Goal: Transaction & Acquisition: Purchase product/service

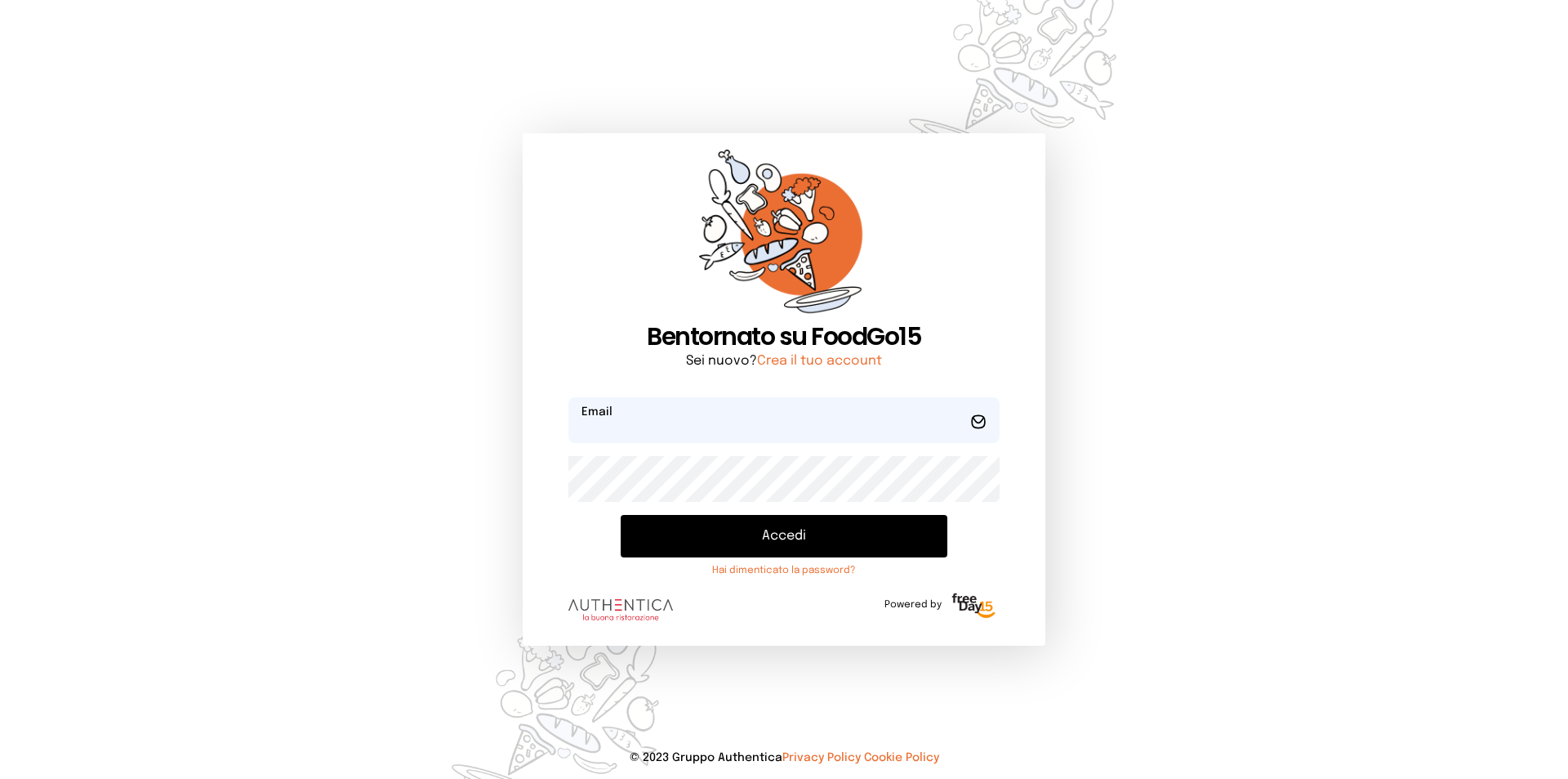
type input "**********"
click at [788, 553] on button "Accedi" at bounding box center [784, 536] width 327 height 42
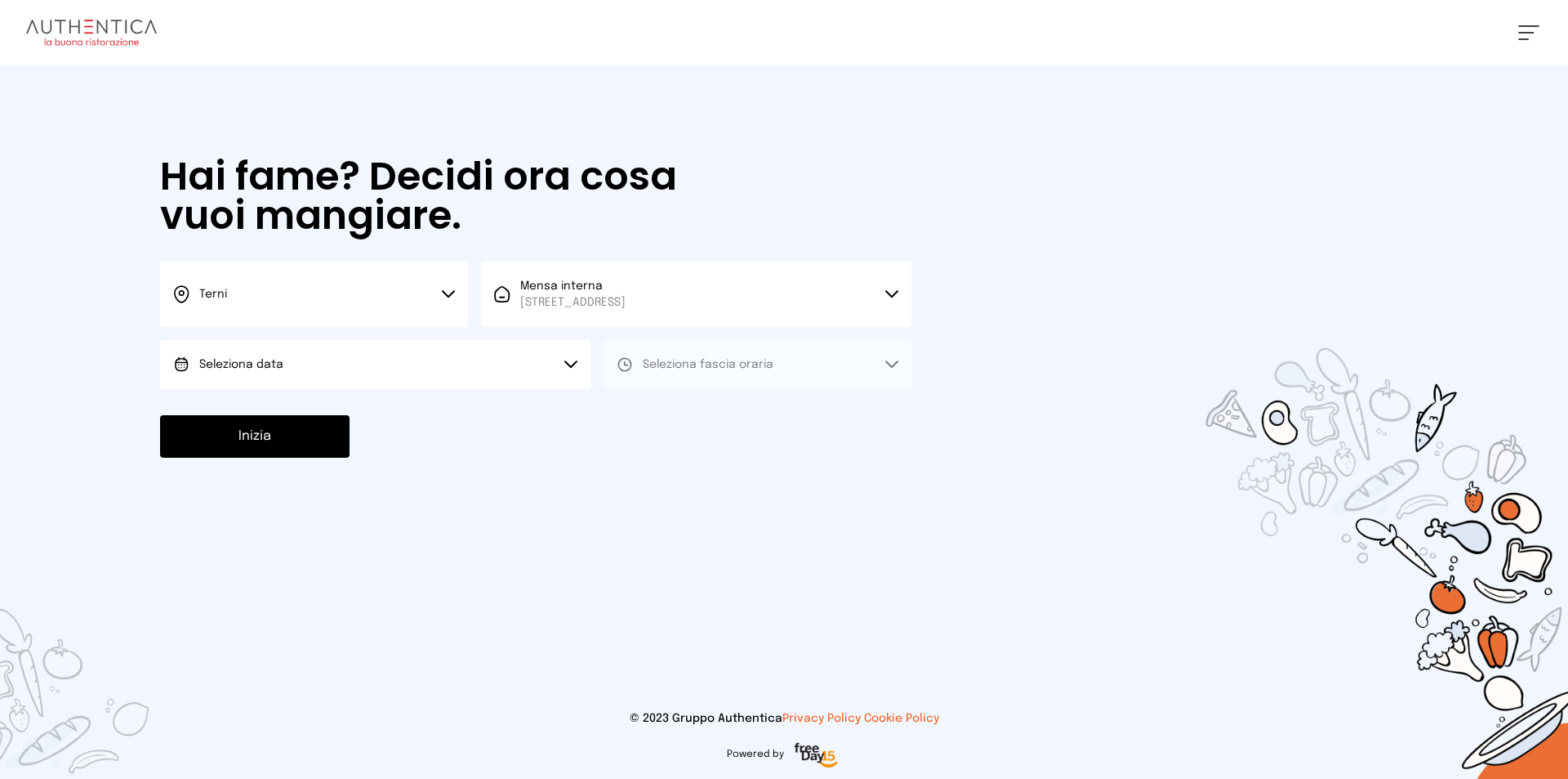
click at [445, 375] on button "Seleziona data" at bounding box center [375, 364] width 431 height 49
click at [471, 427] on li "[DATE], [DATE]" at bounding box center [375, 409] width 431 height 42
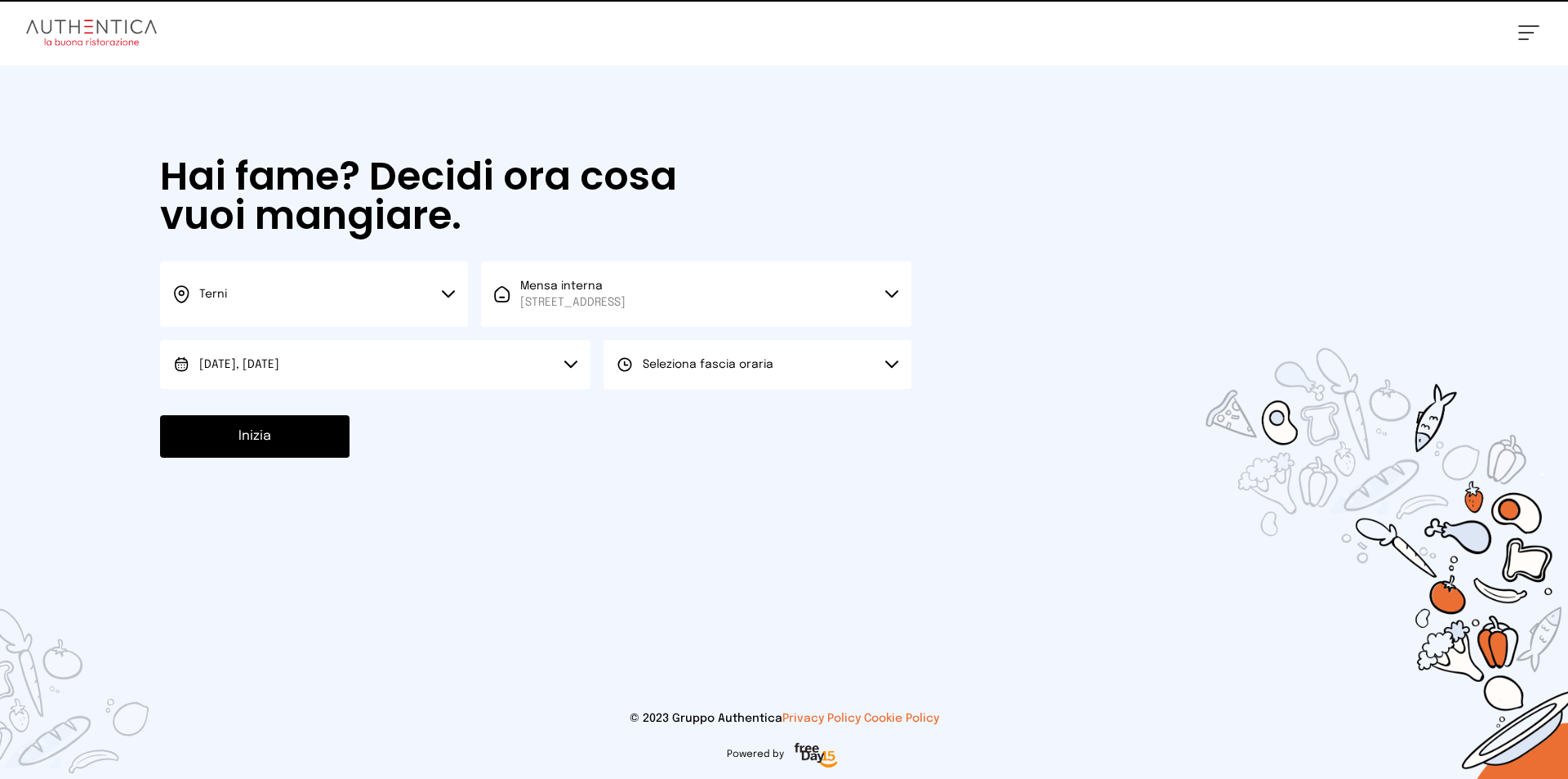
click at [701, 349] on button "Seleziona fascia oraria" at bounding box center [757, 364] width 308 height 49
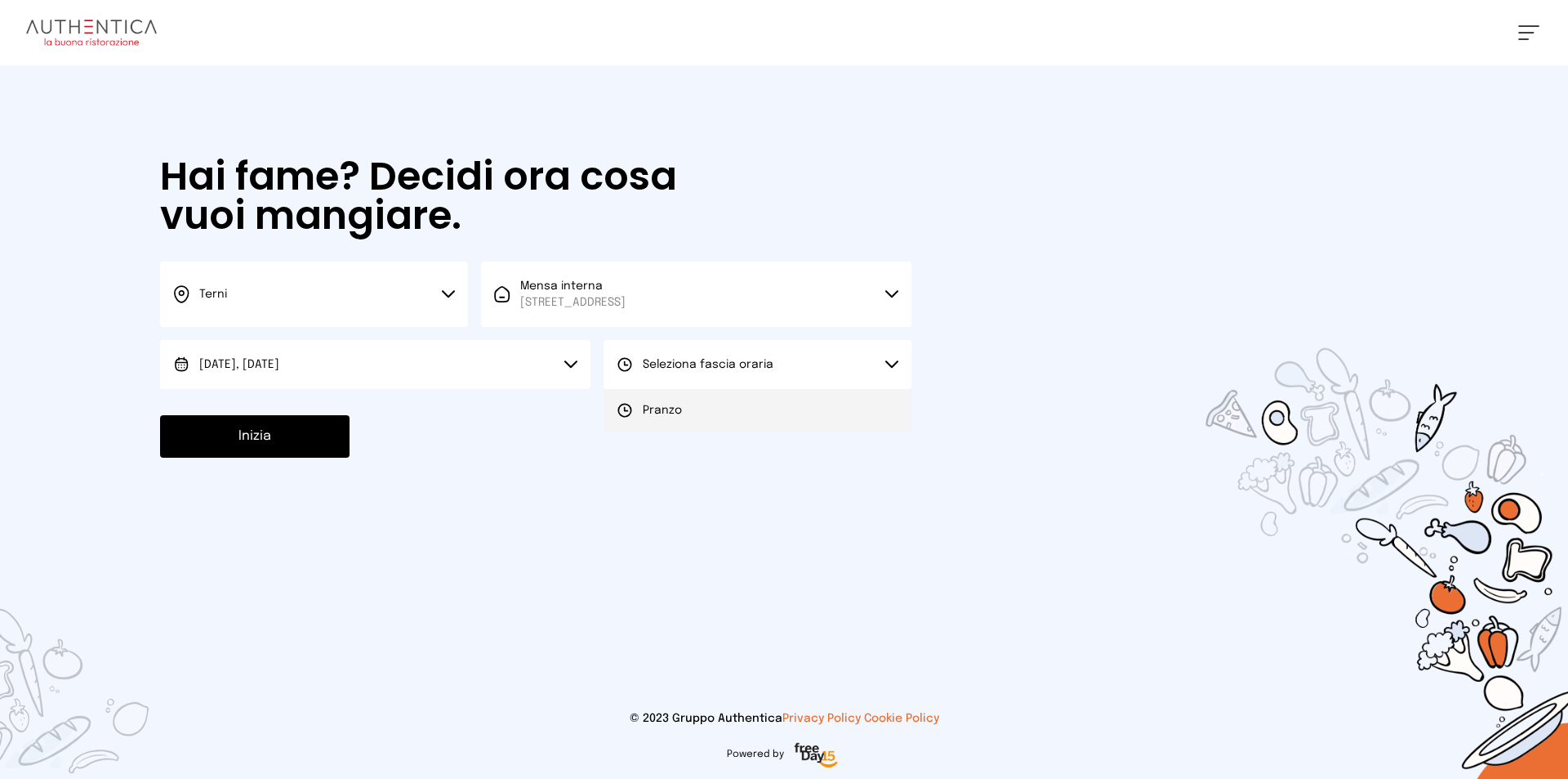
click at [711, 407] on li "Pranzo" at bounding box center [757, 409] width 308 height 42
click at [317, 425] on button "Inizia" at bounding box center [255, 435] width 189 height 42
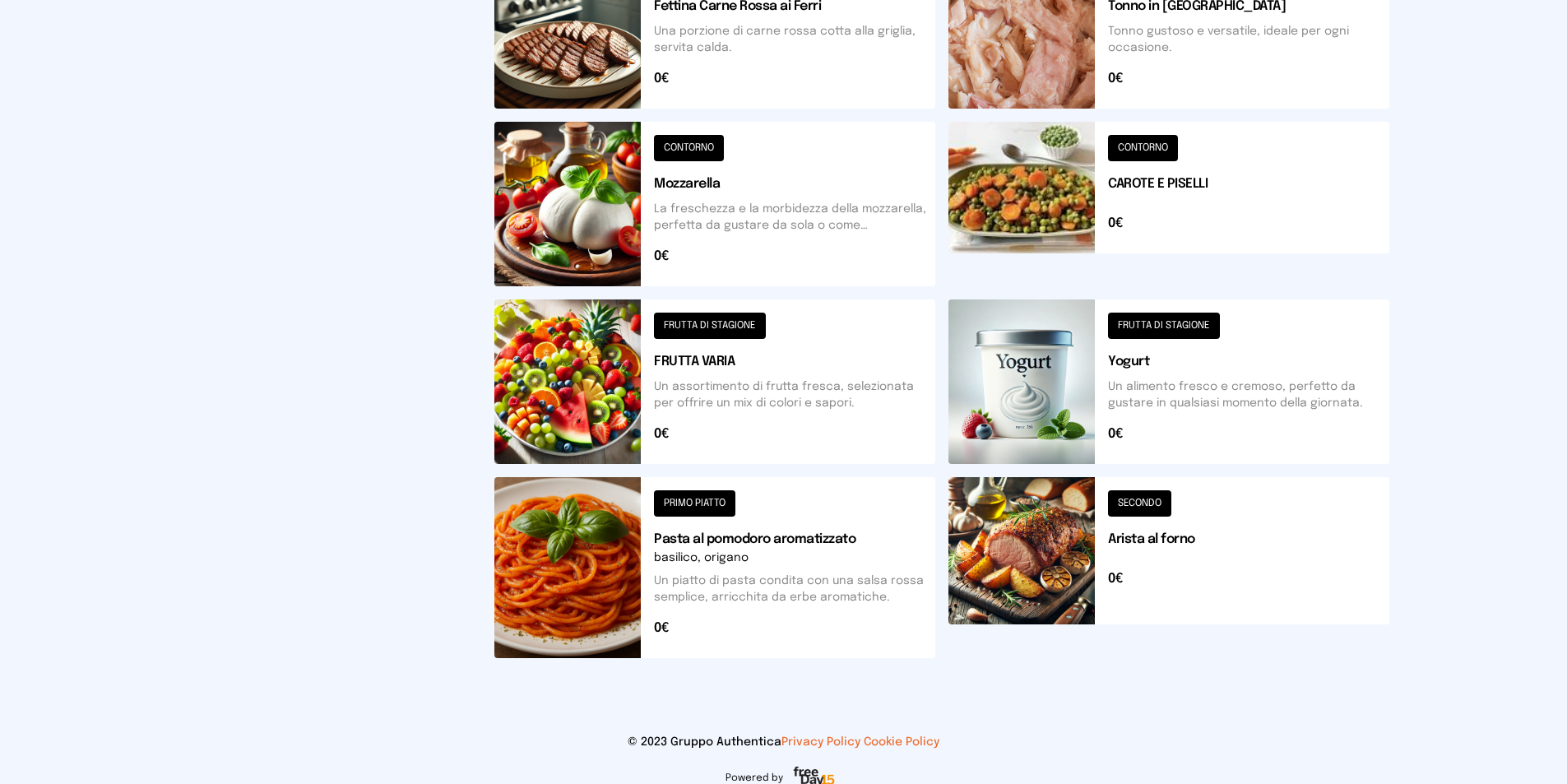
scroll to position [329, 0]
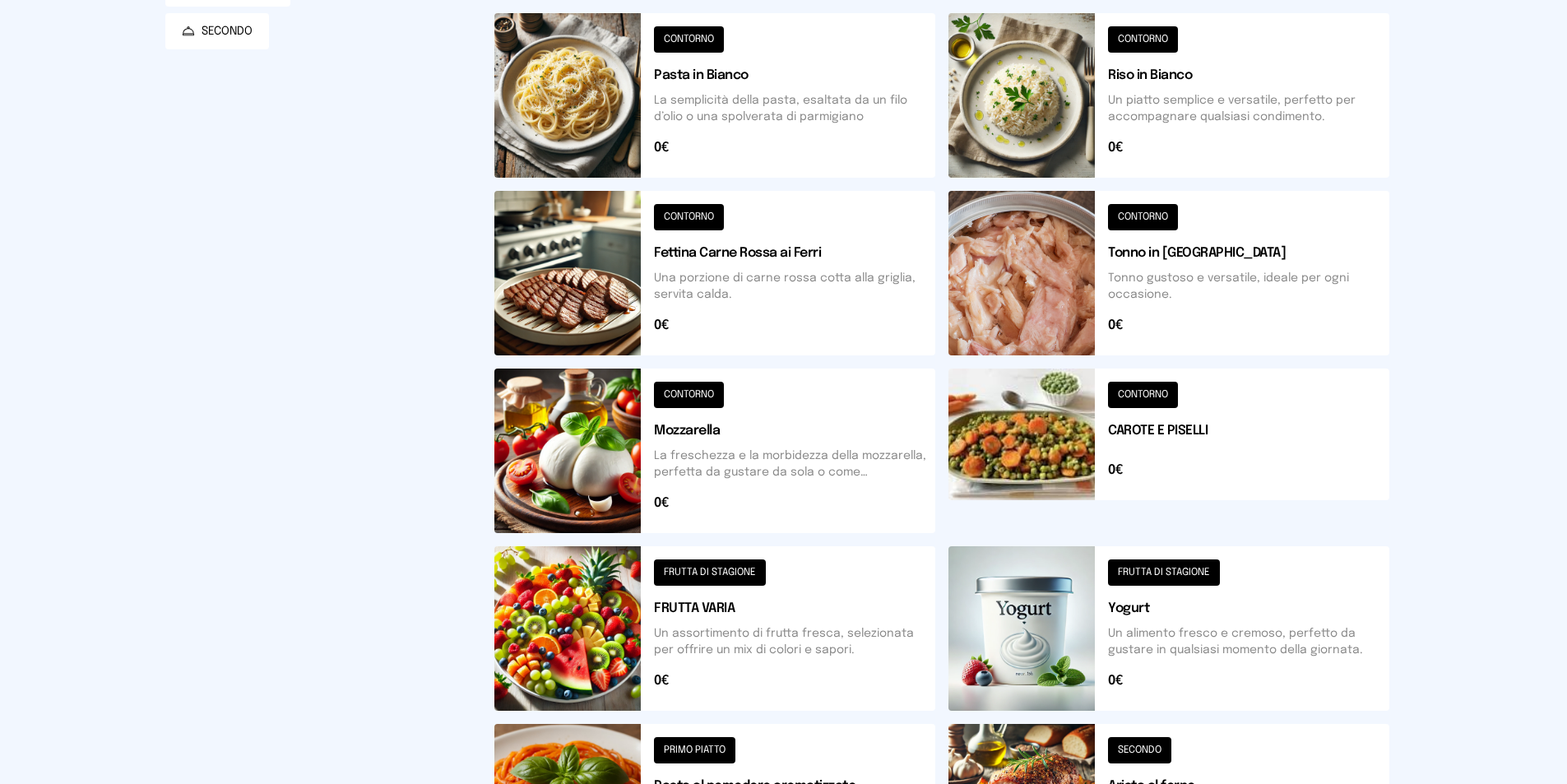
click at [691, 317] on button at bounding box center [715, 272] width 441 height 165
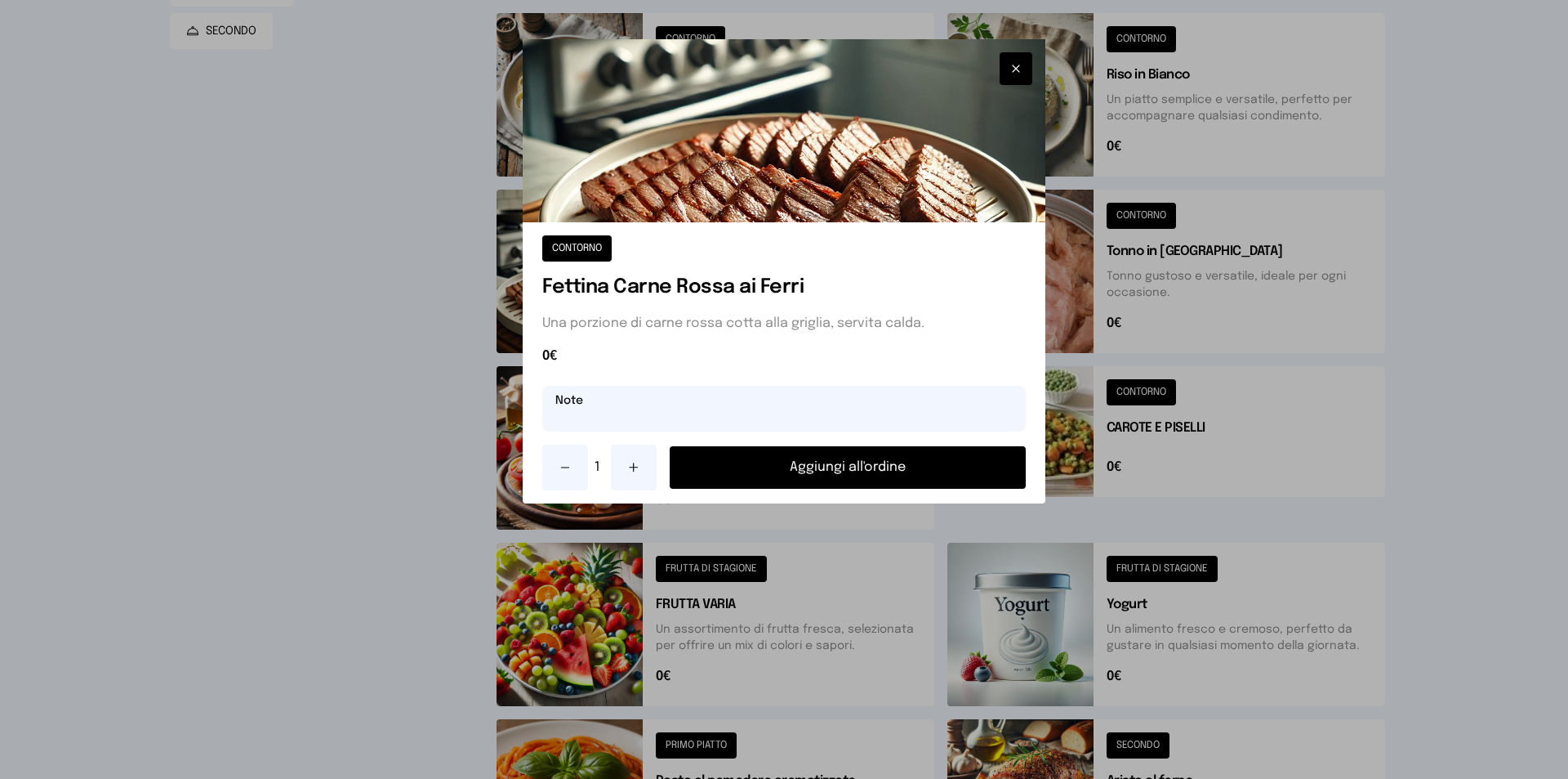
click at [777, 412] on input "text" at bounding box center [784, 408] width 484 height 46
type input "**********"
click at [771, 464] on button "Aggiungi all'ordine" at bounding box center [847, 466] width 356 height 42
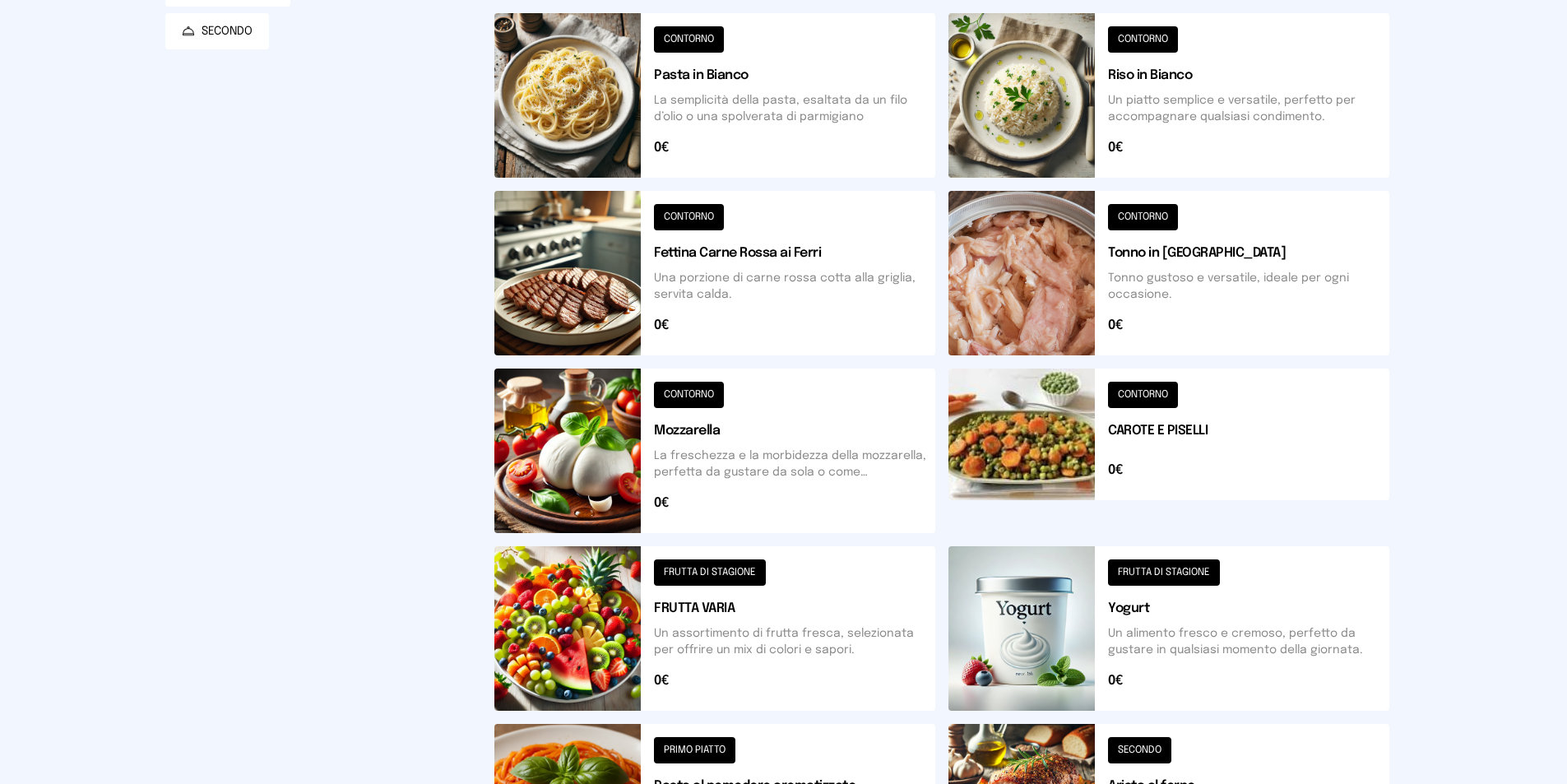
click at [1138, 145] on button at bounding box center [1169, 95] width 441 height 165
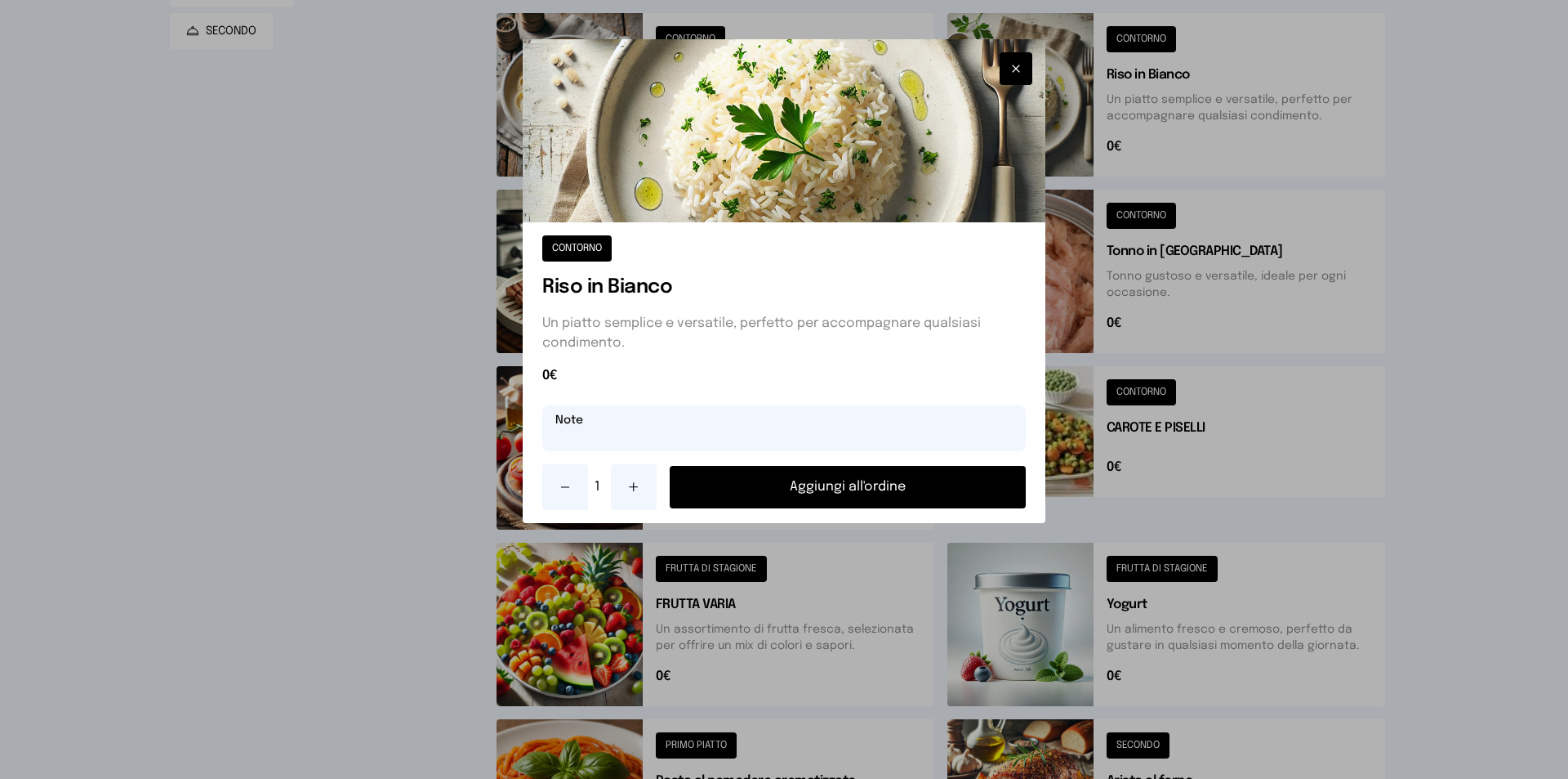
click at [802, 428] on input "text" at bounding box center [784, 428] width 484 height 46
type input "**********"
click at [827, 492] on button "Aggiungi all'ordine" at bounding box center [847, 486] width 356 height 42
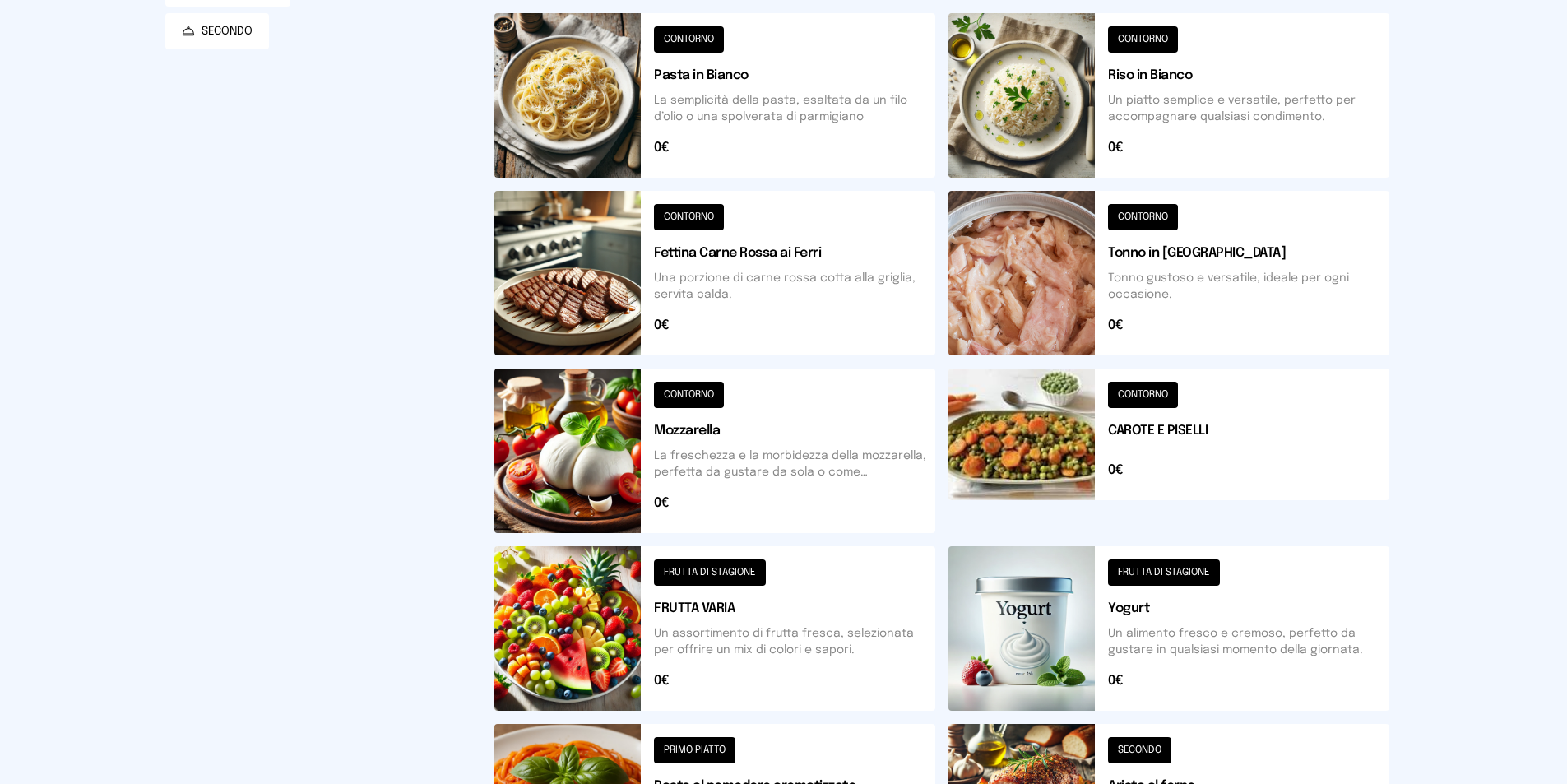
click at [1113, 424] on button at bounding box center [1169, 450] width 441 height 165
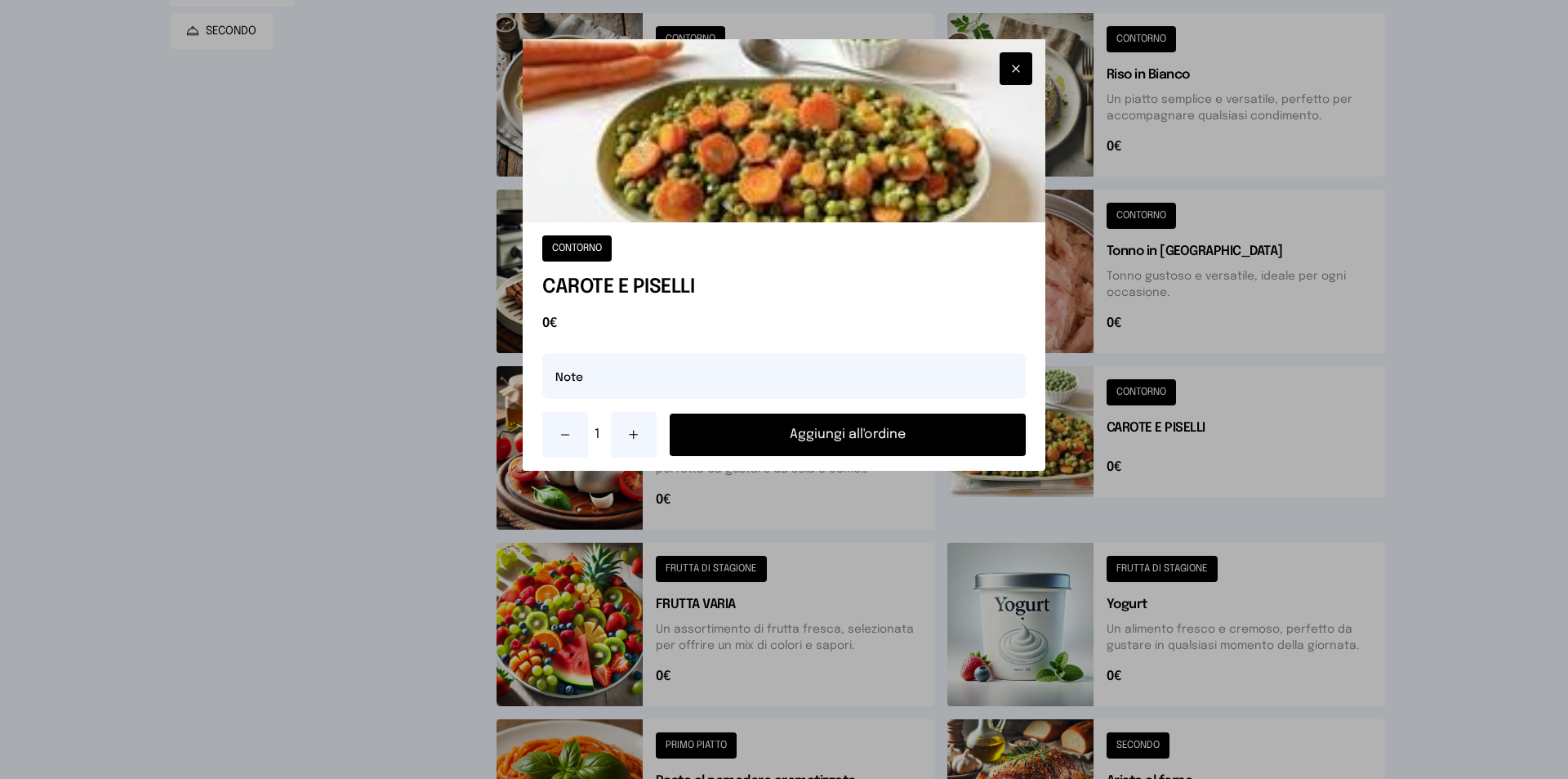
click at [858, 445] on button "Aggiungi all'ordine" at bounding box center [847, 434] width 356 height 42
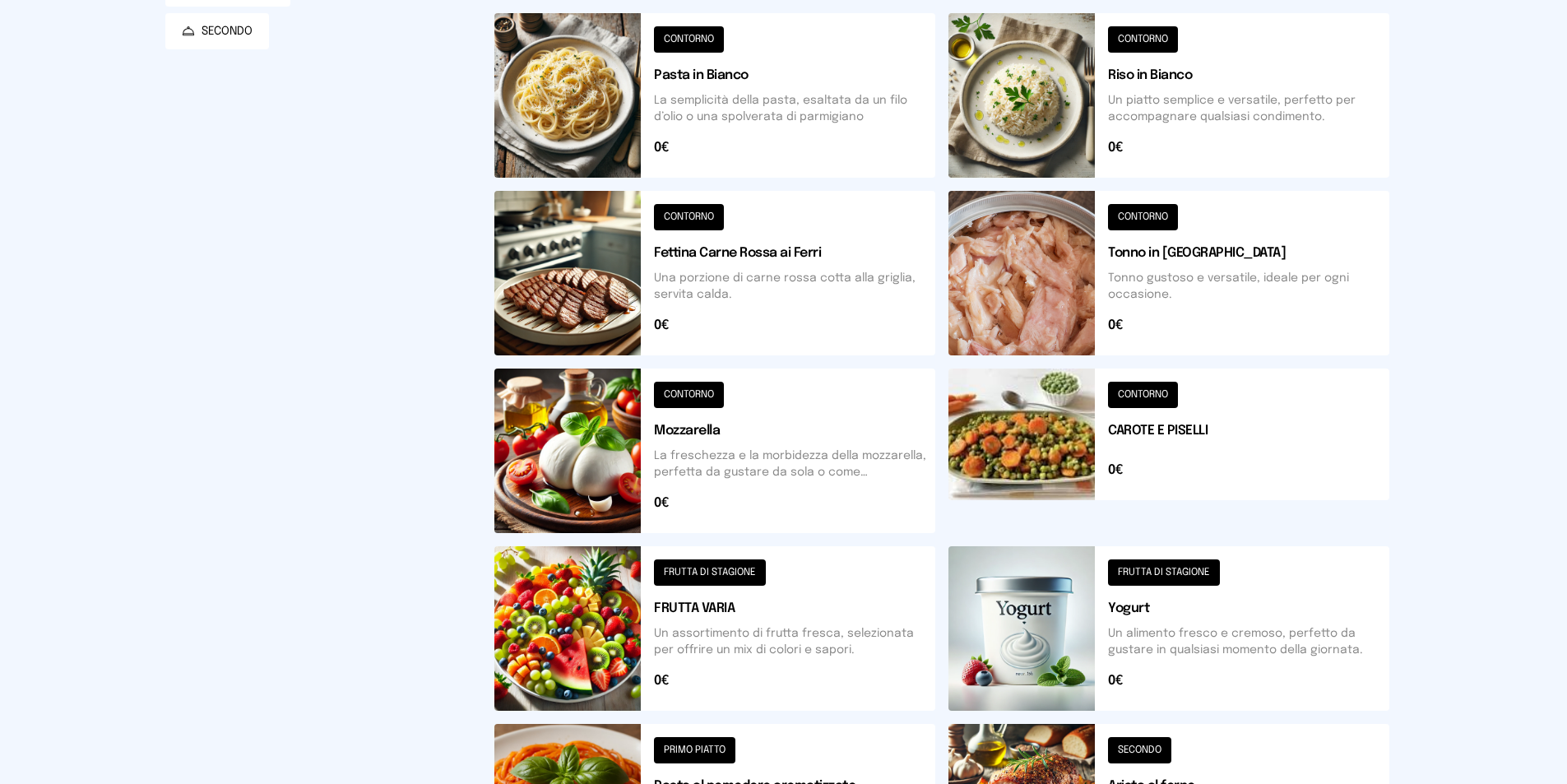
click at [866, 431] on button at bounding box center [715, 450] width 441 height 165
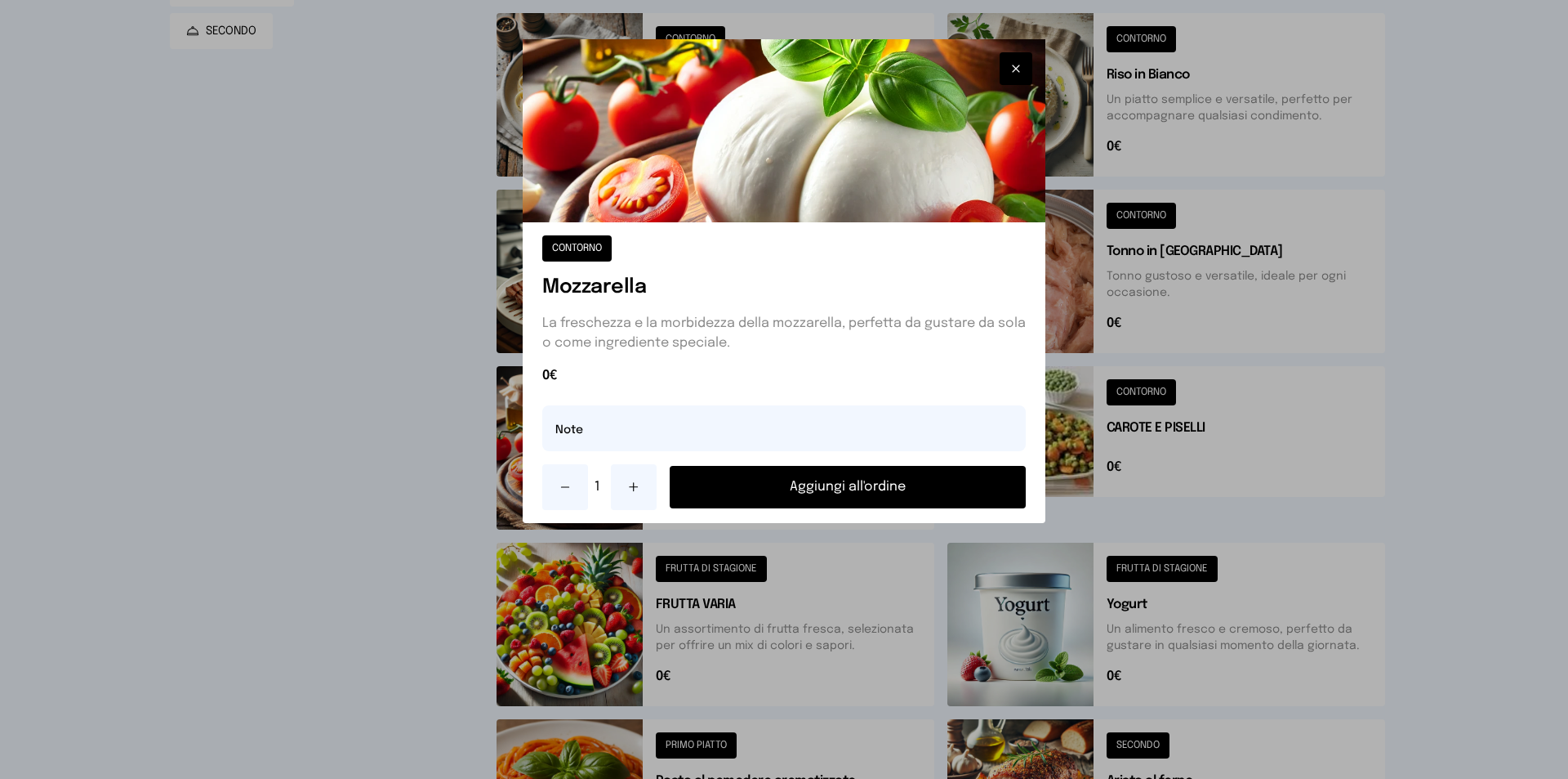
click at [1011, 65] on icon "button" at bounding box center [1016, 68] width 13 height 16
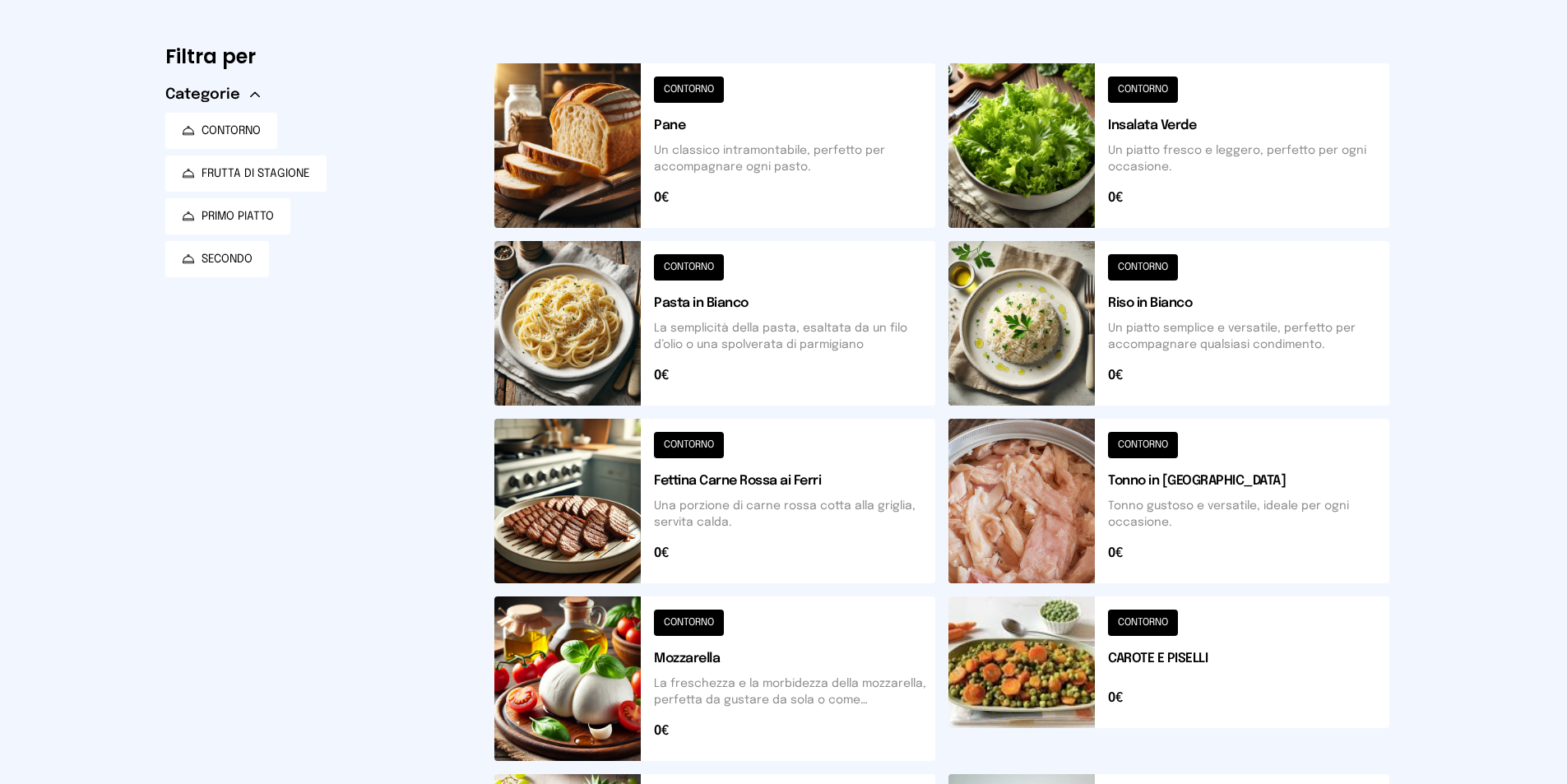
scroll to position [430, 0]
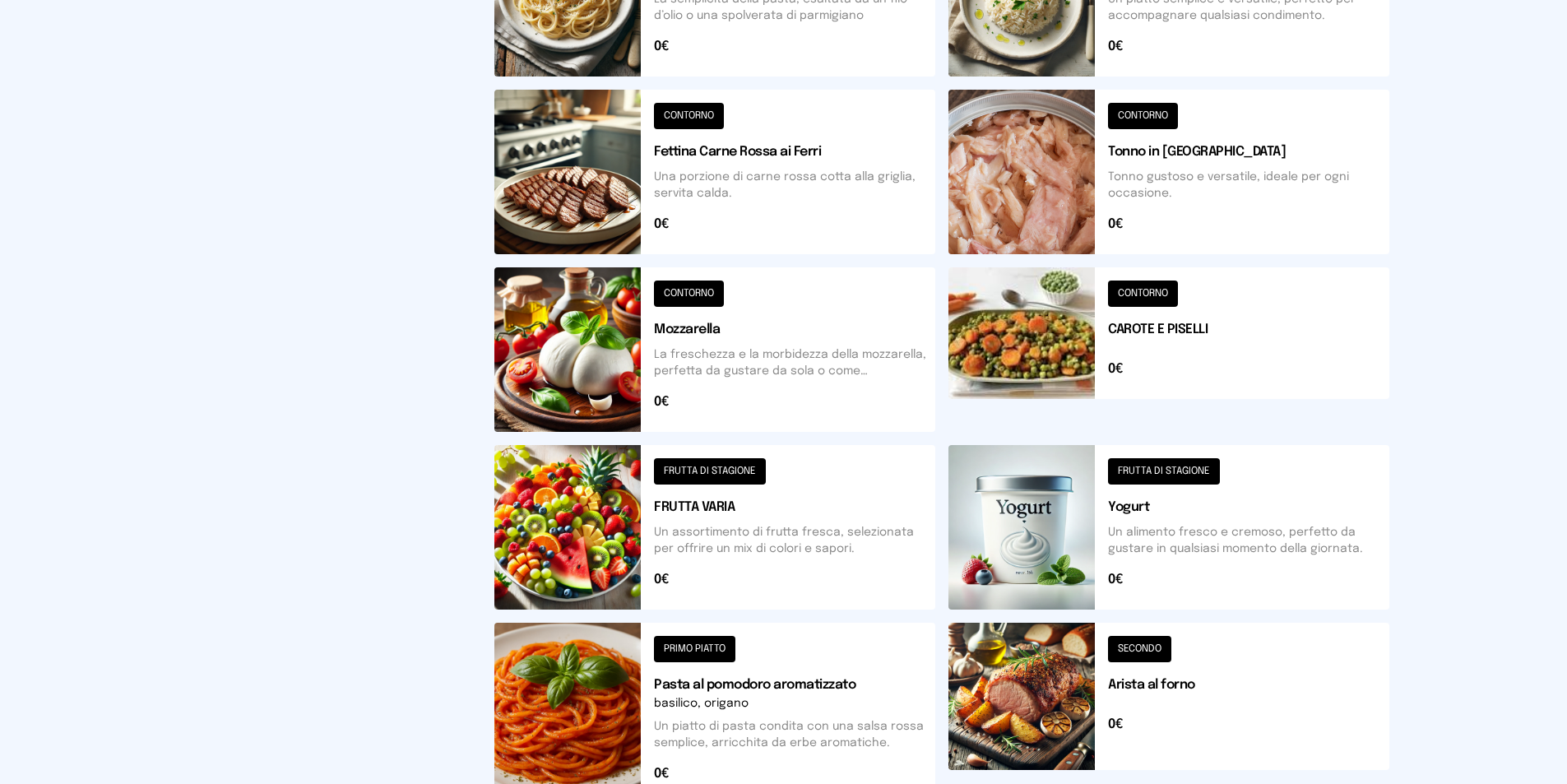
click at [735, 526] on button at bounding box center [715, 527] width 441 height 165
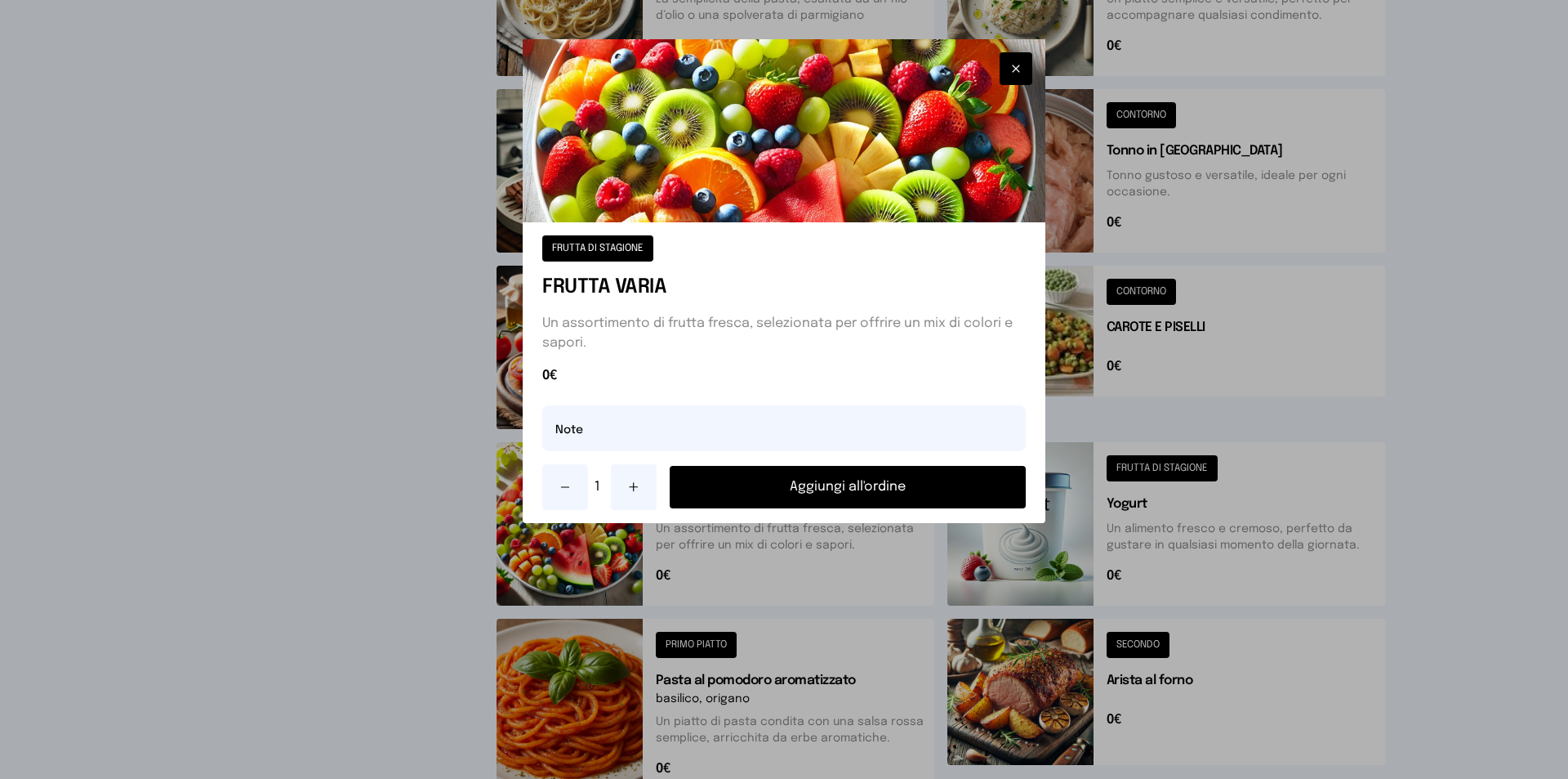
click at [757, 478] on button "Aggiungi all'ordine" at bounding box center [847, 486] width 356 height 42
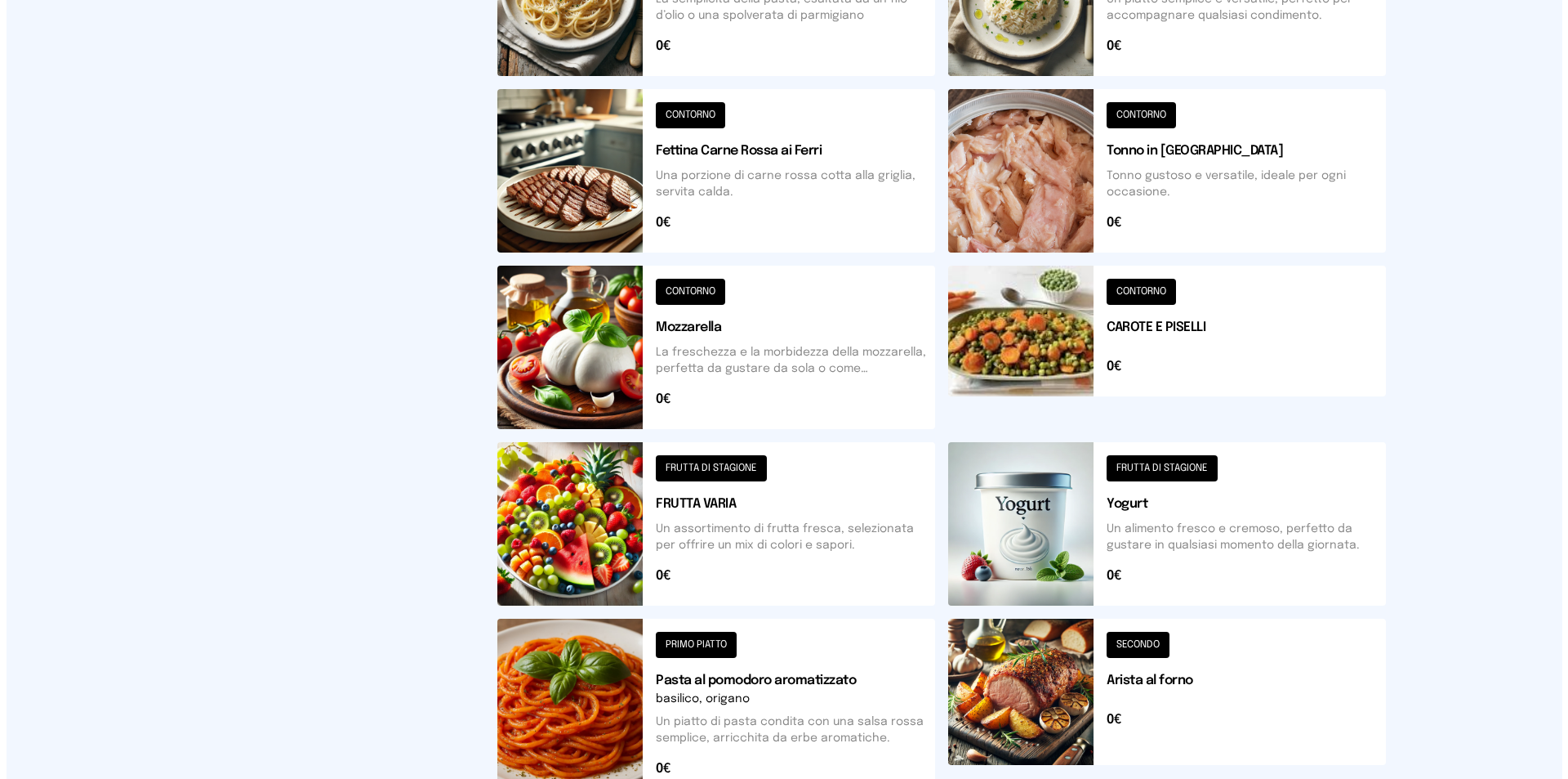
scroll to position [0, 0]
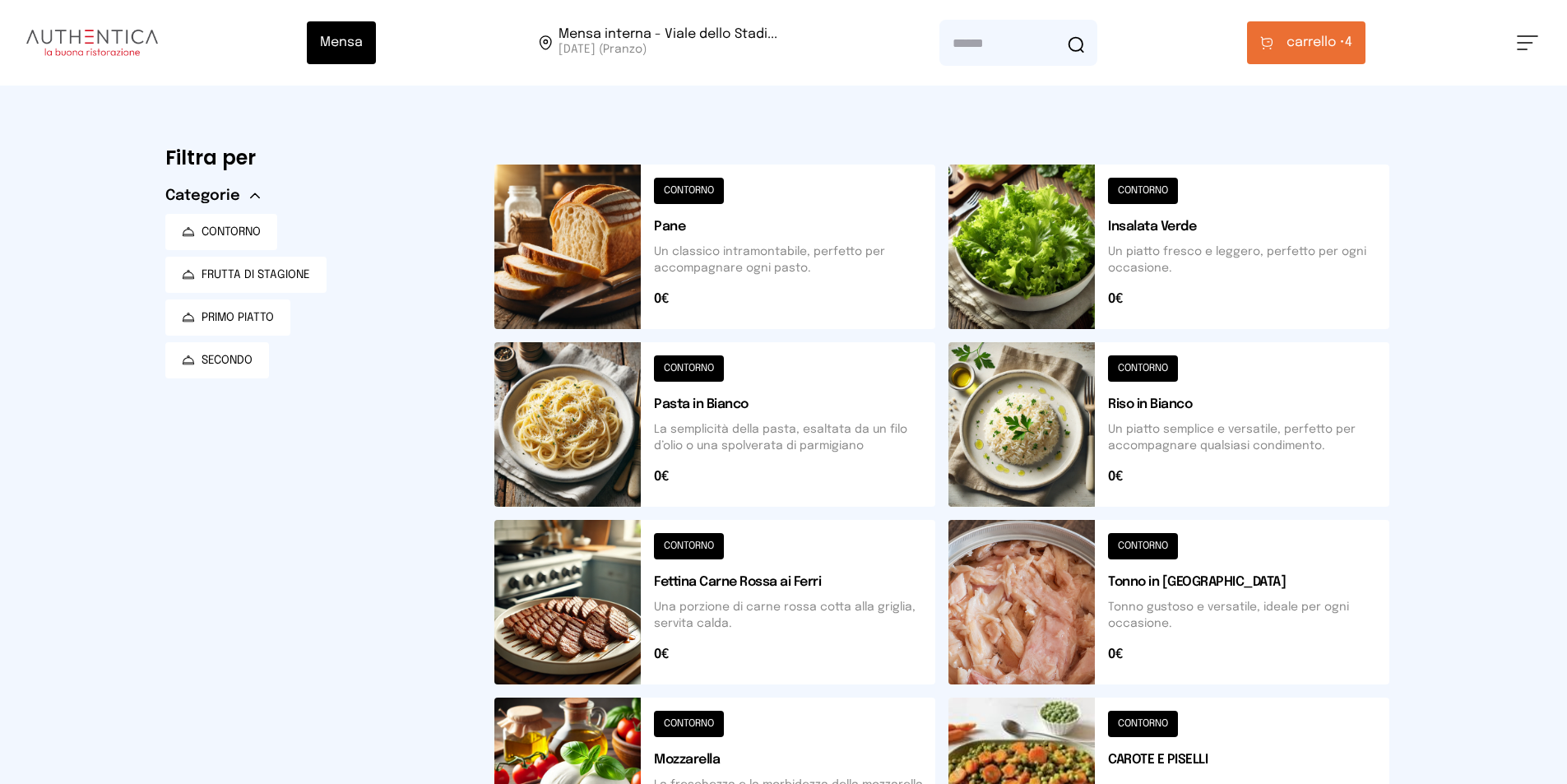
click at [1324, 63] on button "carrello • 4" at bounding box center [1307, 42] width 119 height 42
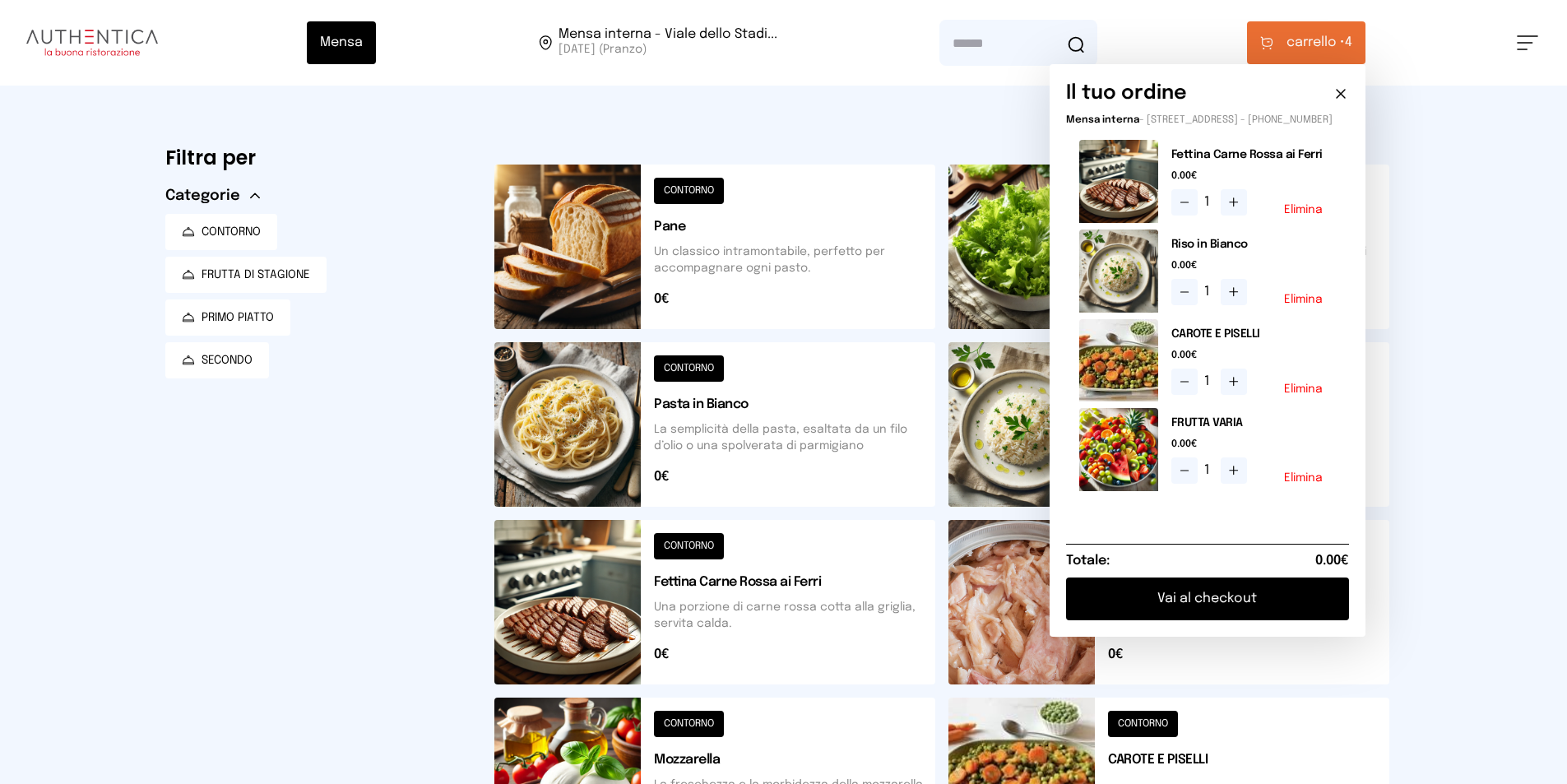
click at [1243, 474] on button at bounding box center [1234, 470] width 26 height 26
click at [1281, 616] on button "Vai al checkout" at bounding box center [1208, 598] width 283 height 42
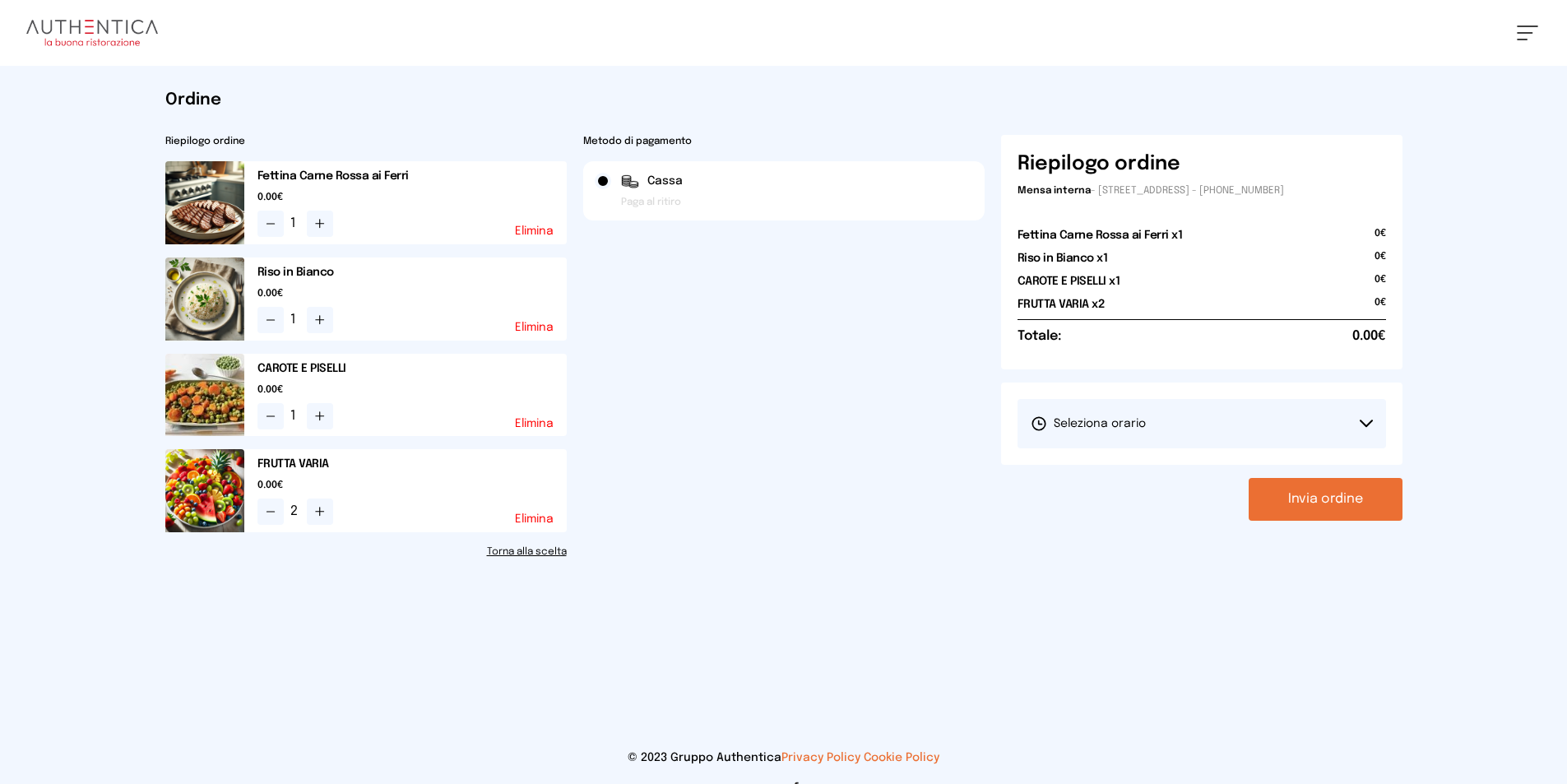
click at [1179, 434] on button "Seleziona orario" at bounding box center [1201, 423] width 369 height 49
click at [1154, 474] on li "1° Turno (13:00 - 15:00)" at bounding box center [1201, 469] width 369 height 42
click at [1268, 478] on button "Invia ordine" at bounding box center [1325, 498] width 154 height 42
